Goal: Check status: Check status

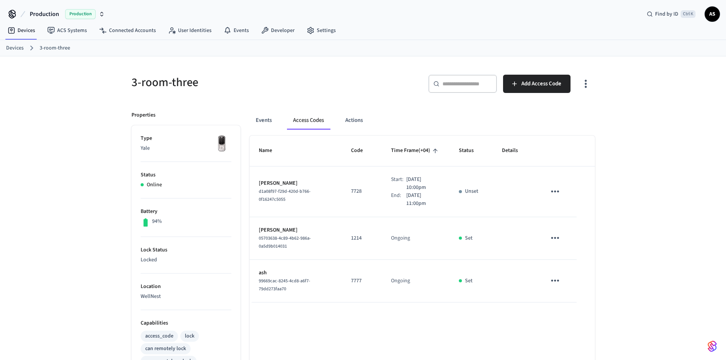
click at [20, 48] on link "Devices" at bounding box center [15, 48] width 18 height 8
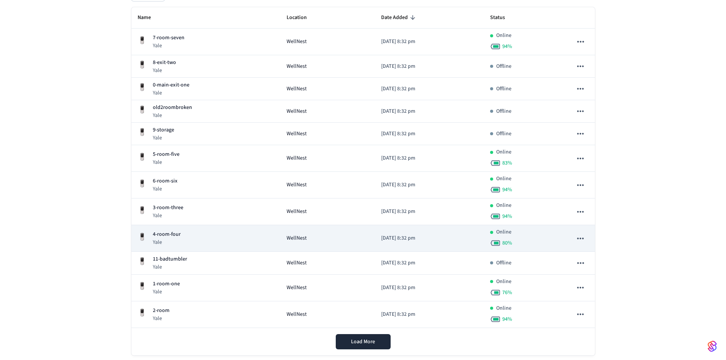
scroll to position [114, 0]
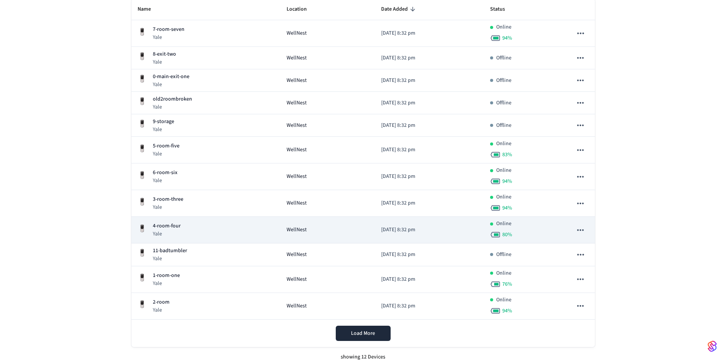
click at [184, 231] on div "4-room-four Yale" at bounding box center [205, 230] width 137 height 16
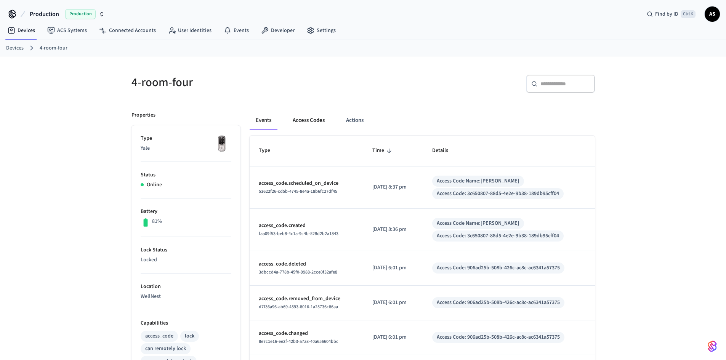
click at [296, 121] on button "Access Codes" at bounding box center [308, 120] width 44 height 18
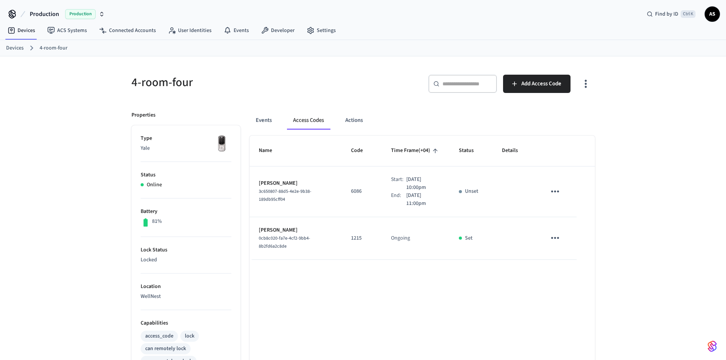
click at [19, 50] on link "Devices" at bounding box center [15, 48] width 18 height 8
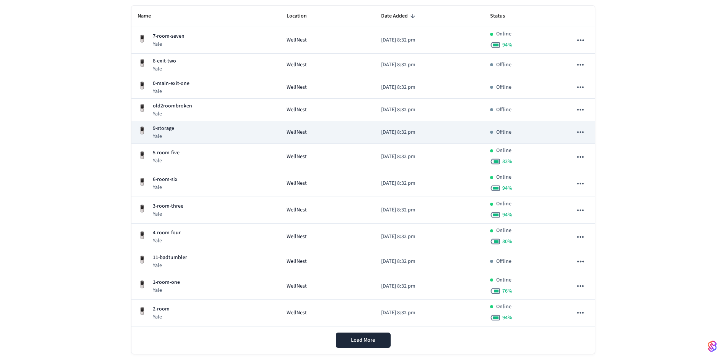
scroll to position [83, 0]
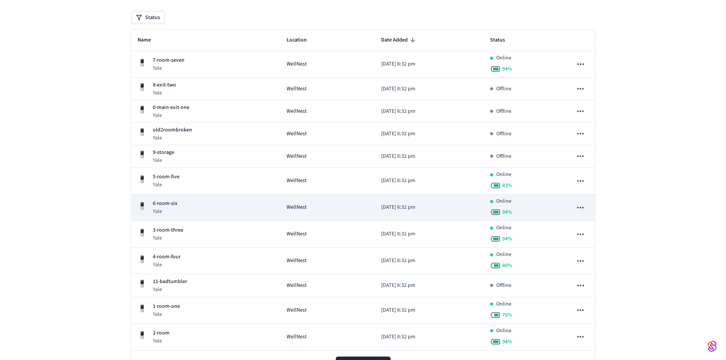
click at [184, 208] on div "6-room-six Yale" at bounding box center [205, 208] width 137 height 16
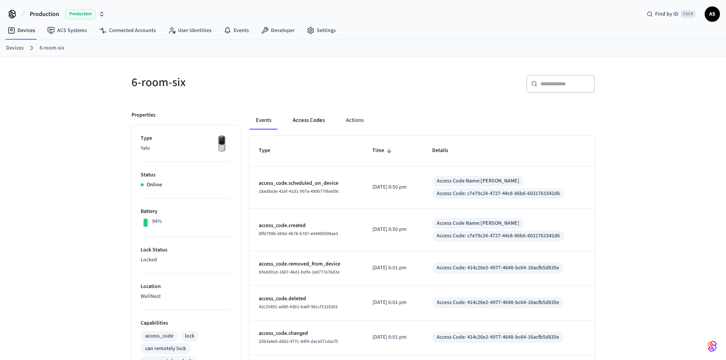
click at [307, 119] on button "Access Codes" at bounding box center [308, 120] width 44 height 18
